Goal: Complete application form

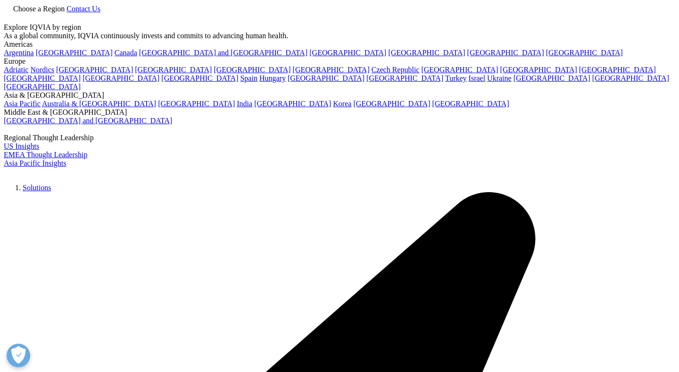
select select "Other"
click at [304, 216] on input "First Name" at bounding box center [275, 227] width 116 height 22
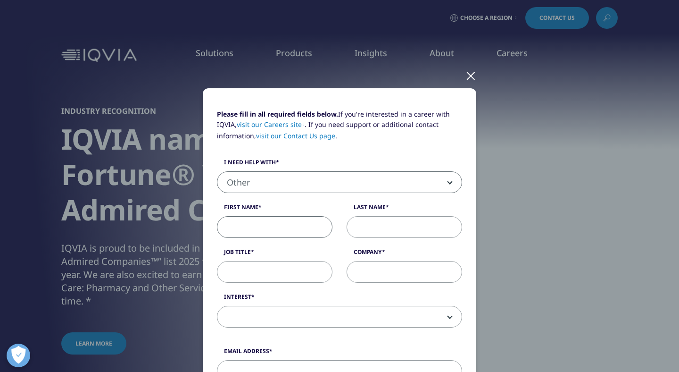
scroll to position [50, 0]
